Goal: Task Accomplishment & Management: Use online tool/utility

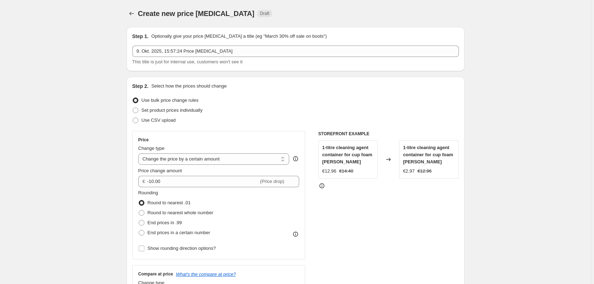
scroll to position [36, 0]
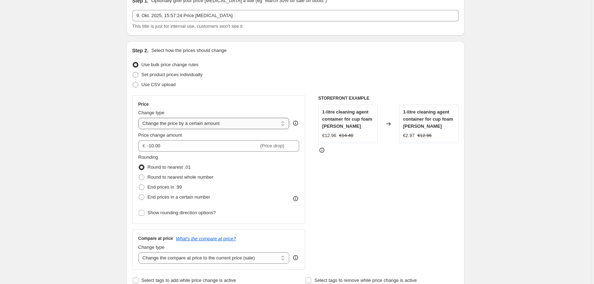
click at [211, 122] on select "Change the price to a certain amount Change the price by a certain amount Chang…" at bounding box center [213, 123] width 151 height 11
select select "to"
click at [139, 118] on select "Change the price to a certain amount Change the price by a certain amount Chang…" at bounding box center [213, 123] width 151 height 11
type input "80.00"
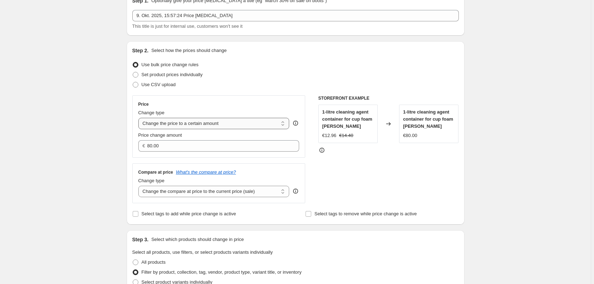
click at [218, 125] on select "Change the price to a certain amount Change the price by a certain amount Chang…" at bounding box center [213, 123] width 151 height 11
select select "by"
click at [139, 118] on select "Change the price to a certain amount Change the price by a certain amount Chang…" at bounding box center [213, 123] width 151 height 11
type input "-10.00"
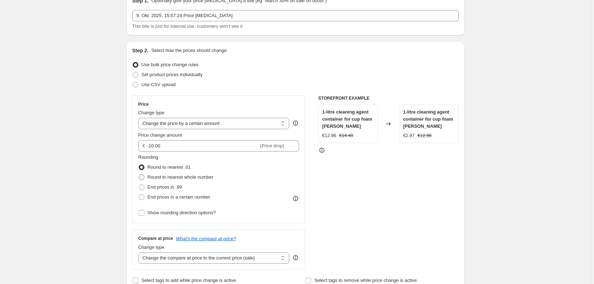
click at [144, 176] on span at bounding box center [142, 177] width 6 height 6
click at [139, 175] on input "Round to nearest whole number" at bounding box center [139, 174] width 0 height 0
radio input "true"
click at [144, 185] on span at bounding box center [142, 187] width 6 height 6
click at [139, 185] on input "End prices in .99" at bounding box center [139, 184] width 0 height 0
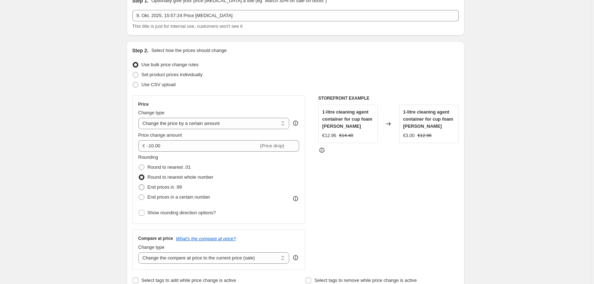
radio input "true"
click at [144, 195] on span at bounding box center [142, 197] width 6 height 6
click at [139, 195] on input "End prices in a certain number" at bounding box center [139, 194] width 0 height 0
radio input "true"
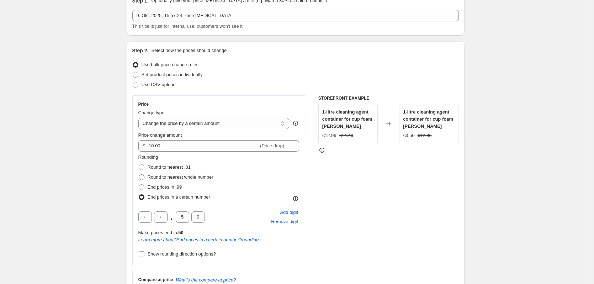
click at [143, 178] on span at bounding box center [142, 177] width 6 height 6
click at [139, 175] on input "Round to nearest whole number" at bounding box center [139, 174] width 0 height 0
radio input "true"
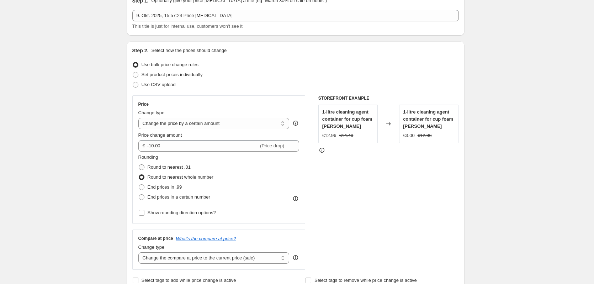
click at [141, 165] on span at bounding box center [142, 167] width 6 height 6
click at [139, 165] on input "Round to nearest .01" at bounding box center [139, 164] width 0 height 0
radio input "true"
click at [142, 178] on span at bounding box center [142, 177] width 6 height 6
click at [139, 175] on input "Round to nearest whole number" at bounding box center [139, 174] width 0 height 0
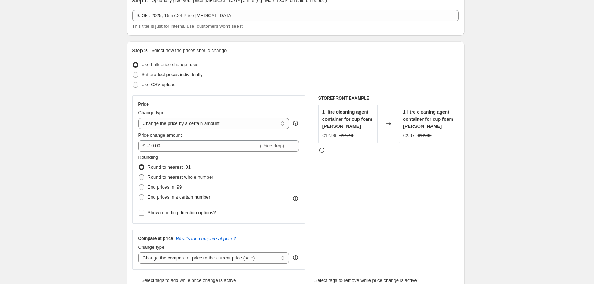
radio input "true"
click at [143, 186] on span at bounding box center [142, 187] width 6 height 6
click at [139, 185] on input "End prices in .99" at bounding box center [139, 184] width 0 height 0
radio input "true"
click at [144, 196] on span at bounding box center [142, 197] width 6 height 6
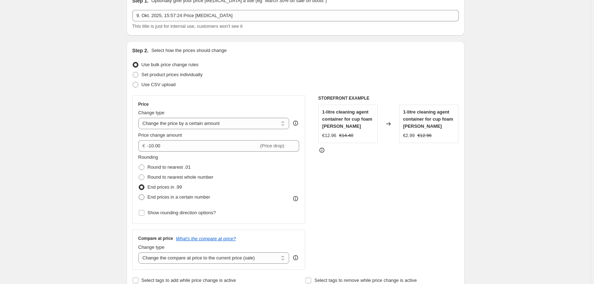
click at [139, 195] on input "End prices in a certain number" at bounding box center [139, 194] width 0 height 0
radio input "true"
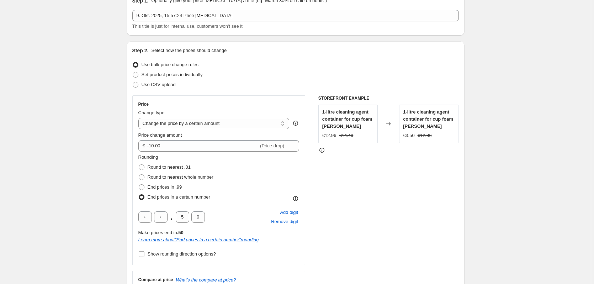
click at [143, 248] on div "Rounding Round to nearest .01 Round to nearest whole number End prices in .99 E…" at bounding box center [218, 206] width 161 height 105
click at [142, 251] on input "Show rounding direction options?" at bounding box center [142, 254] width 6 height 6
checkbox input "true"
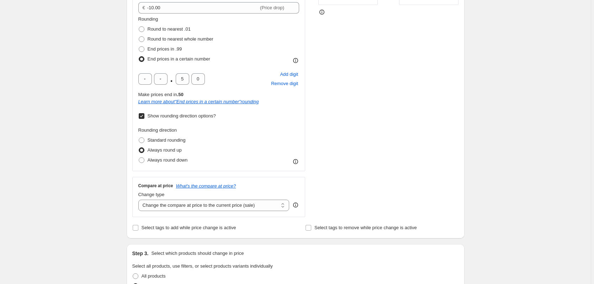
scroll to position [178, 0]
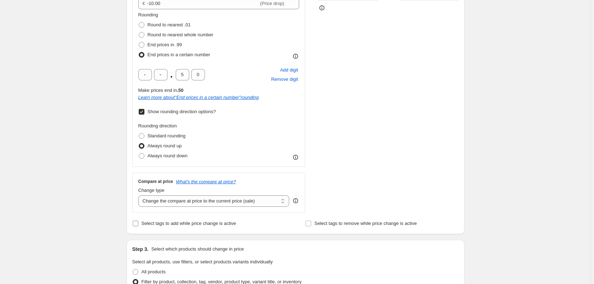
click at [137, 223] on input "Select tags to add while price change is active" at bounding box center [136, 223] width 6 height 6
checkbox input "true"
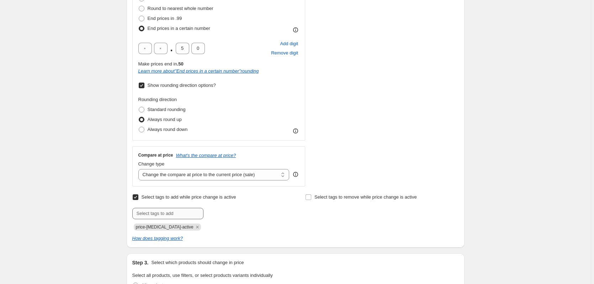
scroll to position [213, 0]
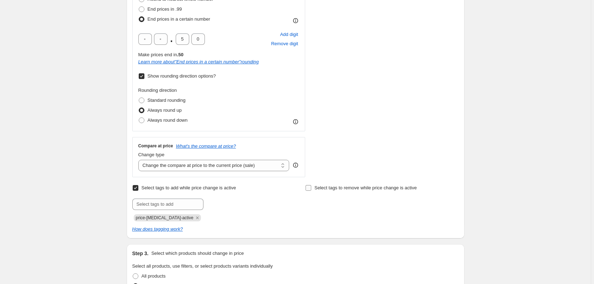
click at [307, 190] on input "Select tags to remove while price change is active" at bounding box center [308, 188] width 6 height 6
checkbox input "true"
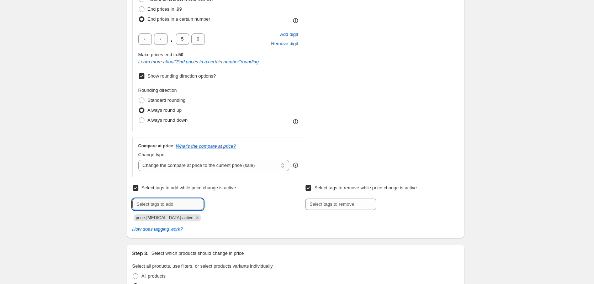
click at [190, 204] on input "text" at bounding box center [167, 203] width 71 height 11
click at [197, 200] on input "text" at bounding box center [167, 203] width 71 height 11
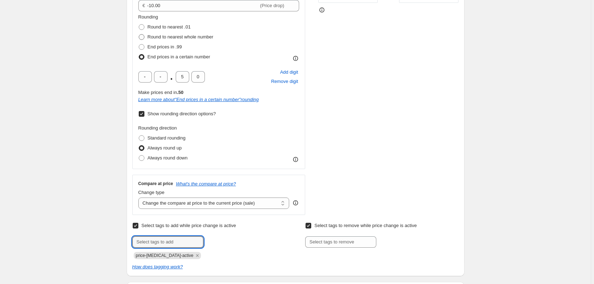
scroll to position [178, 0]
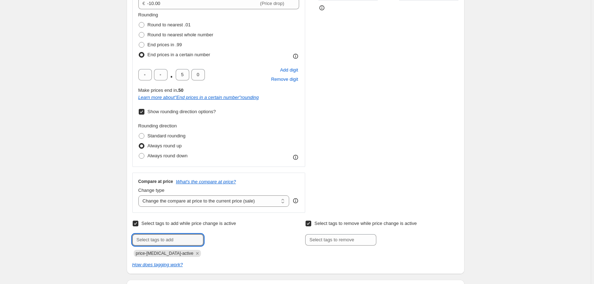
type input "z"
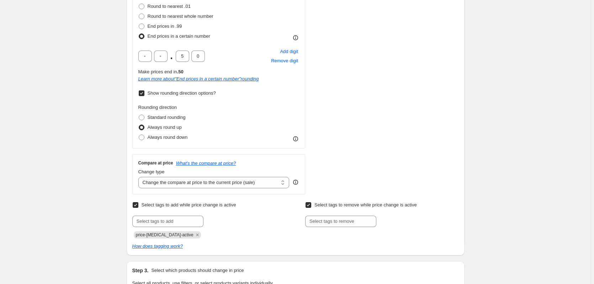
scroll to position [213, 0]
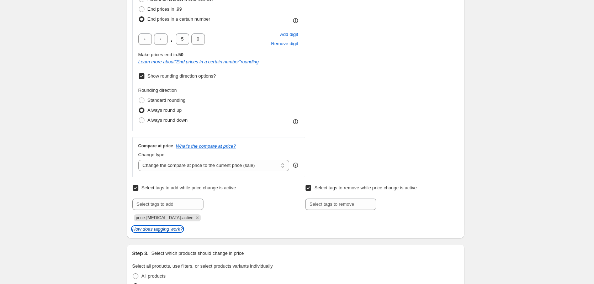
click at [177, 230] on icon "How does tagging work?" at bounding box center [157, 228] width 50 height 5
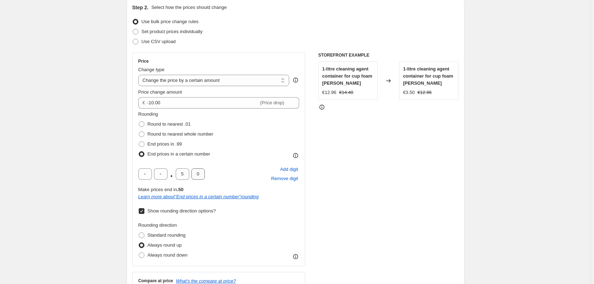
scroll to position [71, 0]
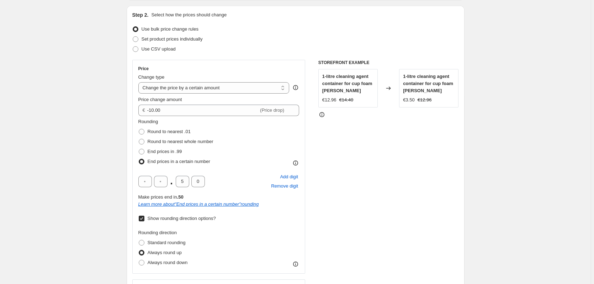
click at [183, 81] on div "Change type Change the price to a certain amount Change the price by a certain …" at bounding box center [213, 84] width 151 height 20
click at [181, 92] on select "Change the price to a certain amount Change the price by a certain amount Chang…" at bounding box center [213, 87] width 151 height 11
click at [195, 81] on div "Change type" at bounding box center [213, 77] width 151 height 7
click at [256, 90] on select "Change the price to a certain amount Change the price by a certain amount Chang…" at bounding box center [213, 87] width 151 height 11
select select "to"
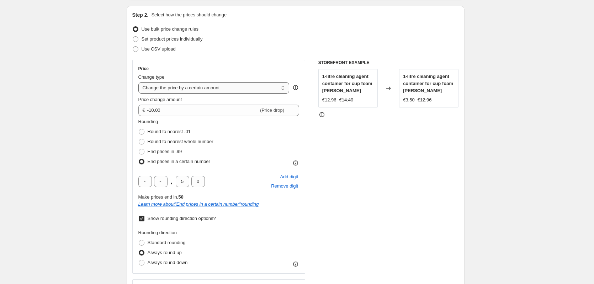
click at [139, 82] on select "Change the price to a certain amount Change the price by a certain amount Chang…" at bounding box center [213, 87] width 151 height 11
type input "80.00"
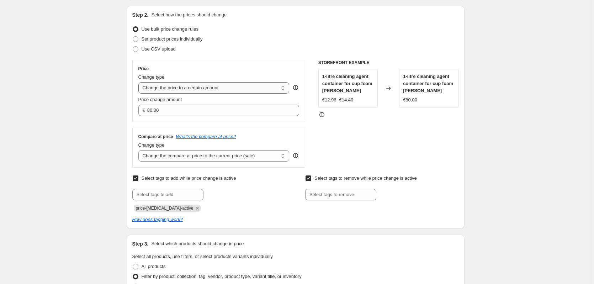
click at [229, 92] on select "Change the price to a certain amount Change the price by a certain amount Chang…" at bounding box center [213, 87] width 151 height 11
select select "by"
click at [139, 82] on select "Change the price to a certain amount Change the price by a certain amount Chang…" at bounding box center [213, 87] width 151 height 11
type input "-10.00"
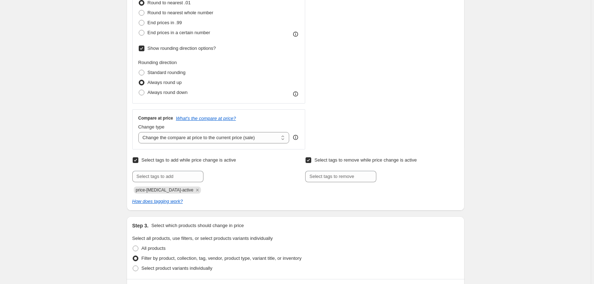
scroll to position [175, 0]
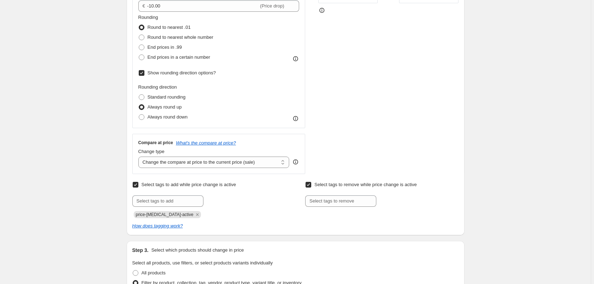
click at [309, 182] on input "Select tags to remove while price change is active" at bounding box center [308, 185] width 6 height 6
checkbox input "false"
click at [141, 185] on label "Select tags to add while price change is active" at bounding box center [184, 185] width 104 height 10
click at [138, 185] on input "Select tags to add while price change is active" at bounding box center [136, 185] width 6 height 6
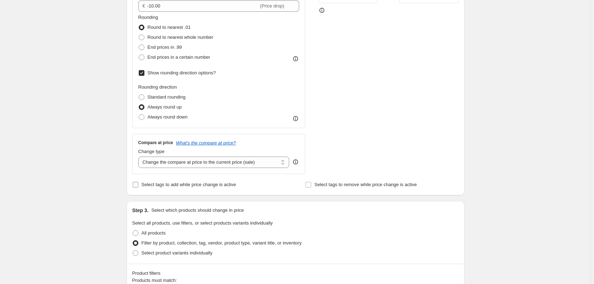
click at [138, 187] on input "Select tags to add while price change is active" at bounding box center [136, 185] width 6 height 6
checkbox input "true"
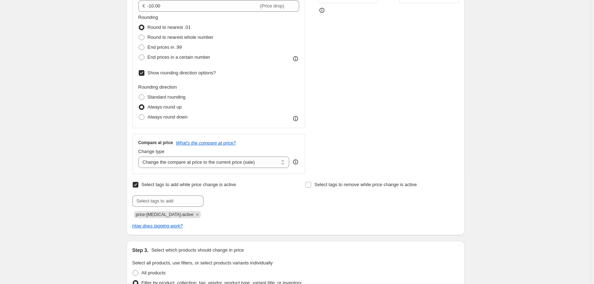
drag, startPoint x: 237, startPoint y: 191, endPoint x: 188, endPoint y: 189, distance: 49.1
click at [186, 190] on div "Select tags to add while price change is active Submit price-[MEDICAL_DATA]-act…" at bounding box center [208, 199] width 153 height 38
click at [313, 184] on label "Select tags to remove while price change is active" at bounding box center [361, 185] width 112 height 10
click at [311, 184] on input "Select tags to remove while price change is active" at bounding box center [308, 185] width 6 height 6
checkbox input "true"
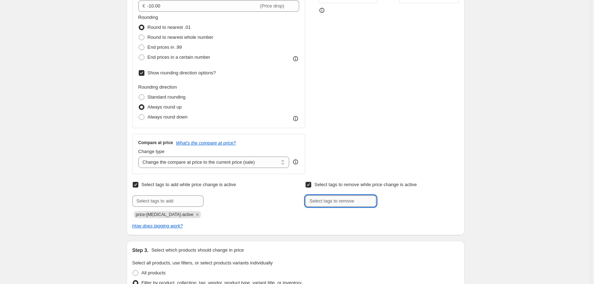
click at [332, 199] on input "text" at bounding box center [340, 200] width 71 height 11
click at [232, 186] on span "Select tags to add while price change is active" at bounding box center [189, 184] width 95 height 5
click at [138, 186] on input "Select tags to add while price change is active" at bounding box center [136, 185] width 6 height 6
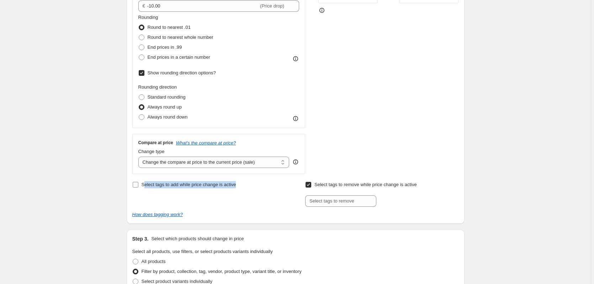
drag, startPoint x: 234, startPoint y: 185, endPoint x: 144, endPoint y: 181, distance: 90.4
click at [144, 181] on div "Select tags to add while price change is active" at bounding box center [208, 185] width 153 height 10
click at [183, 183] on span "Select tags to add while price change is active" at bounding box center [189, 184] width 95 height 5
click at [138, 183] on input "Select tags to add while price change is active" at bounding box center [136, 185] width 6 height 6
checkbox input "true"
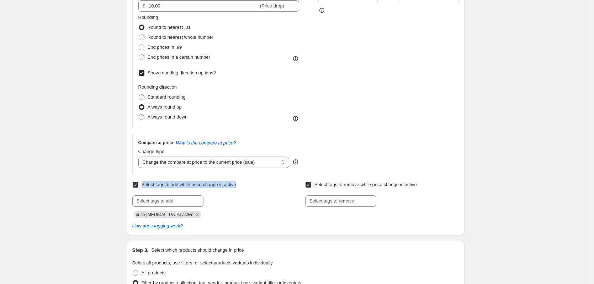
drag, startPoint x: 252, startPoint y: 188, endPoint x: 139, endPoint y: 186, distance: 113.1
click at [139, 186] on div "Select tags to add while price change is active Submit price-[MEDICAL_DATA]-act…" at bounding box center [208, 199] width 153 height 38
copy label "Select tags to add while price change is active"
drag, startPoint x: 432, startPoint y: 187, endPoint x: 317, endPoint y: 186, distance: 115.6
click at [317, 186] on div "Select tags to remove while price change is active Submit" at bounding box center [381, 193] width 153 height 27
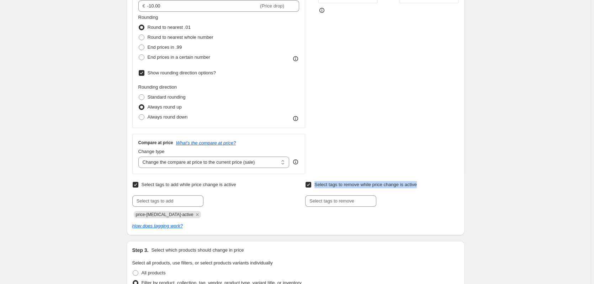
copy span "Select tags to remove while price change is active"
click at [280, 202] on div at bounding box center [208, 200] width 153 height 11
click at [187, 196] on input "text" at bounding box center [167, 200] width 71 height 11
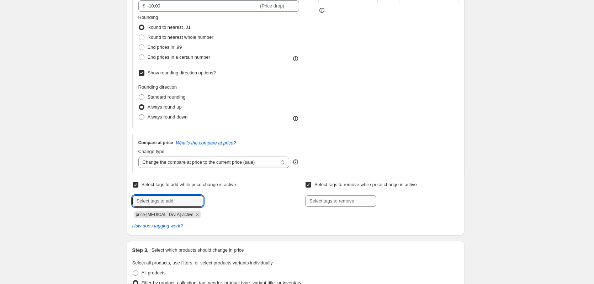
click at [226, 206] on div at bounding box center [208, 200] width 153 height 11
click at [314, 201] on input "text" at bounding box center [340, 200] width 71 height 11
click at [180, 197] on input "text" at bounding box center [167, 200] width 71 height 11
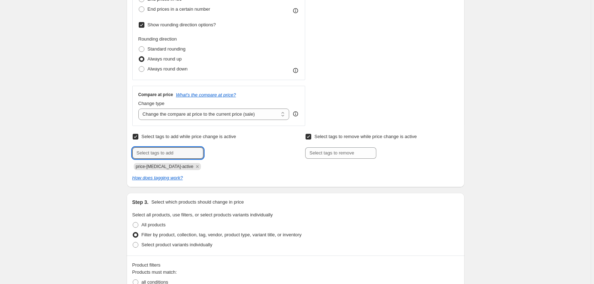
scroll to position [211, 0]
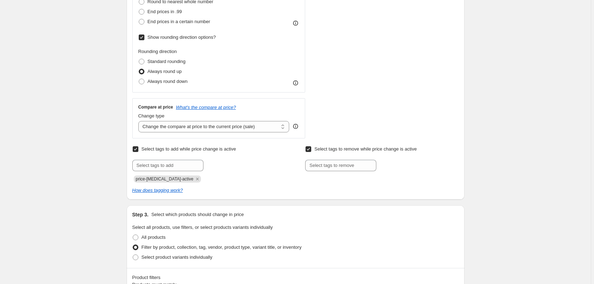
click at [229, 169] on div at bounding box center [208, 165] width 153 height 11
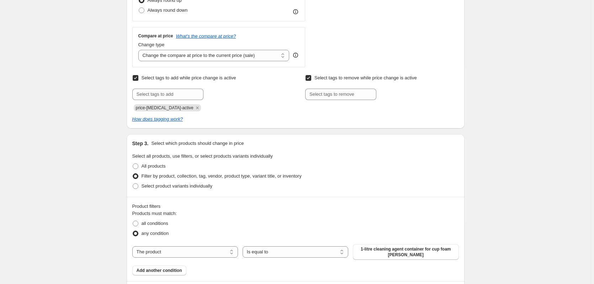
scroll to position [318, 0]
